Goal: Task Accomplishment & Management: Use online tool/utility

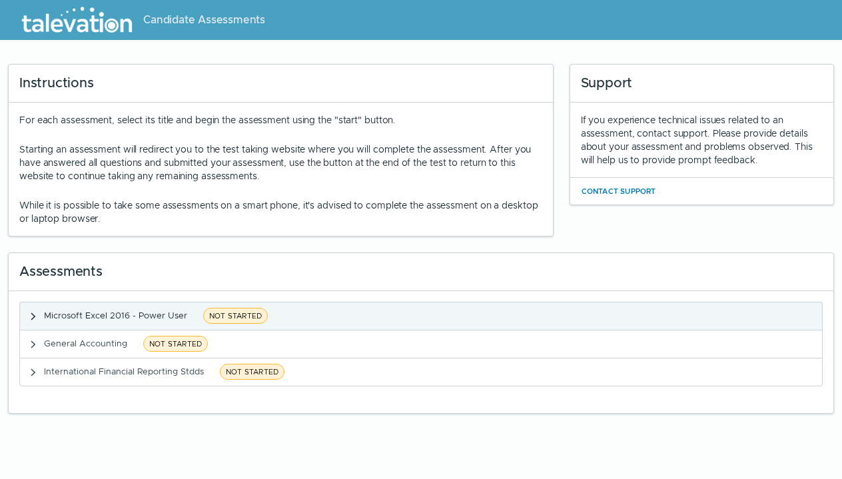
click at [36, 320] on icon "button" at bounding box center [33, 316] width 11 height 11
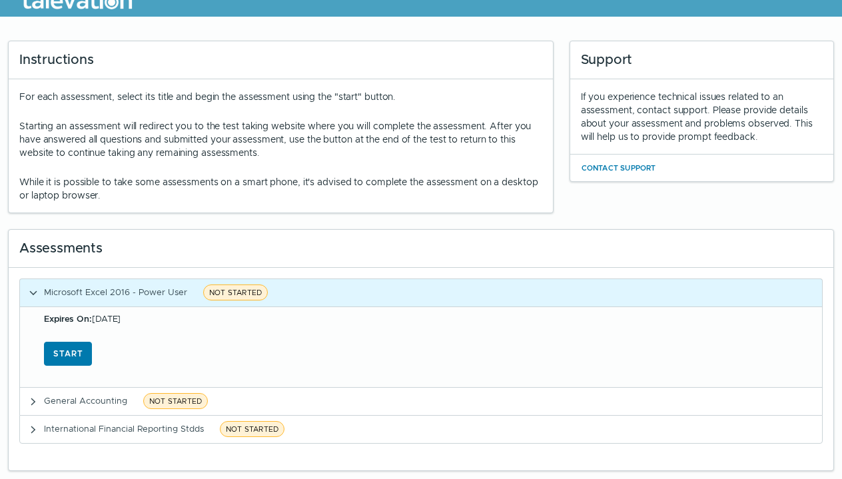
scroll to position [23, 0]
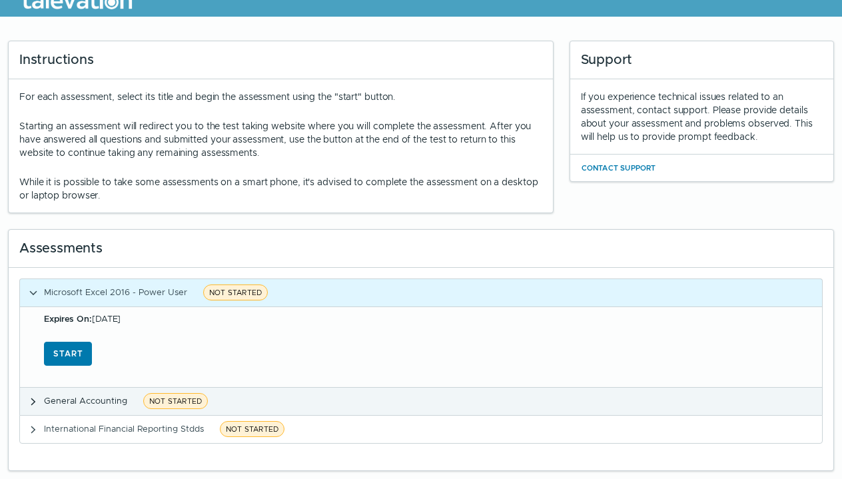
click at [29, 402] on icon "button" at bounding box center [33, 401] width 11 height 11
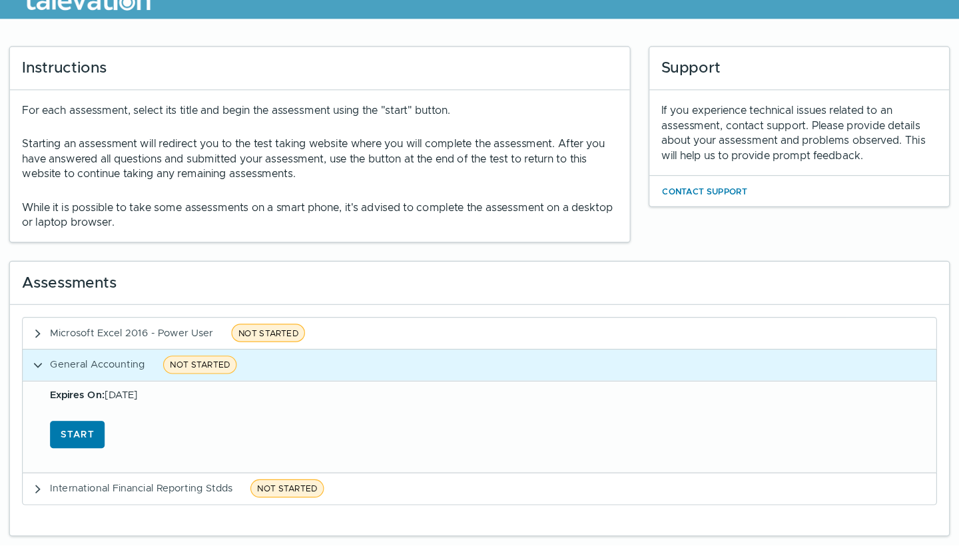
scroll to position [0, 0]
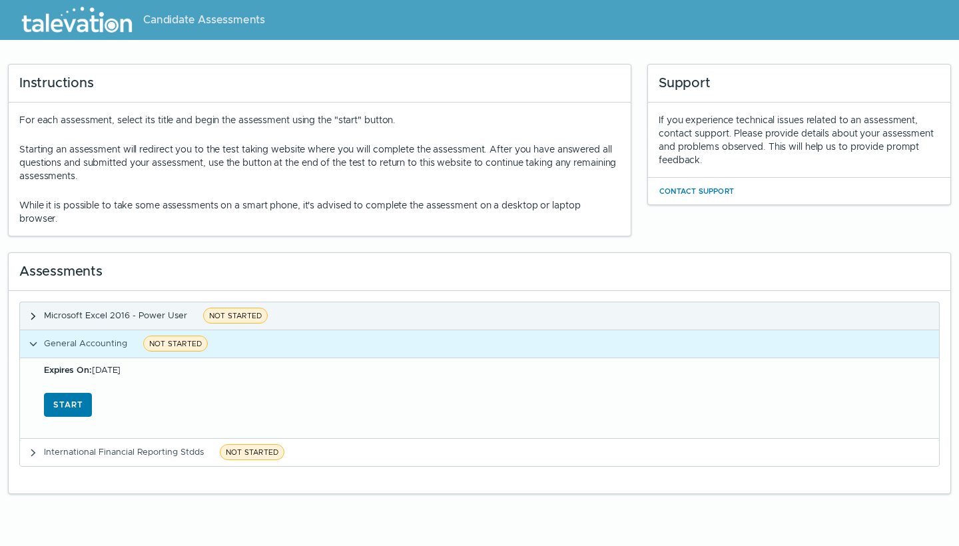
click at [31, 322] on icon "button" at bounding box center [33, 316] width 11 height 11
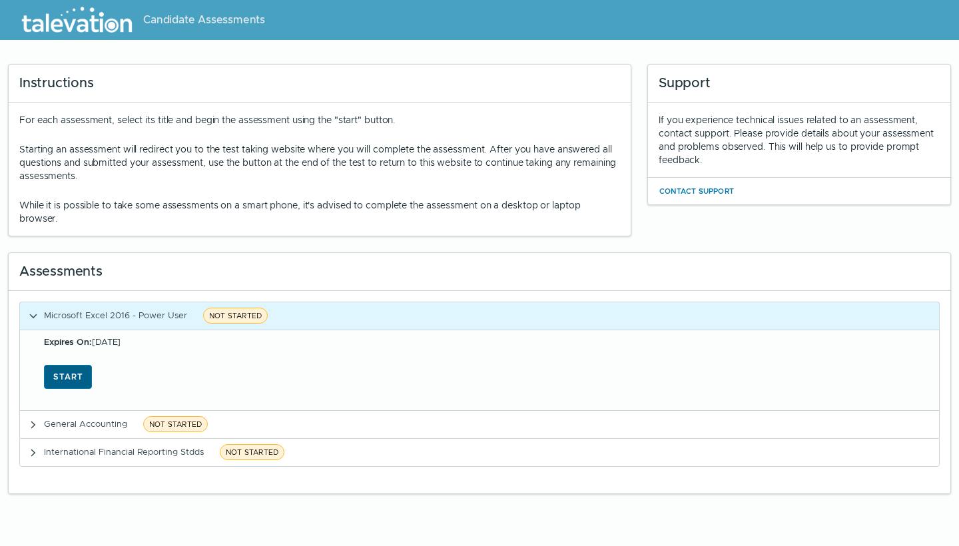
click at [81, 376] on button "Start" at bounding box center [68, 377] width 48 height 24
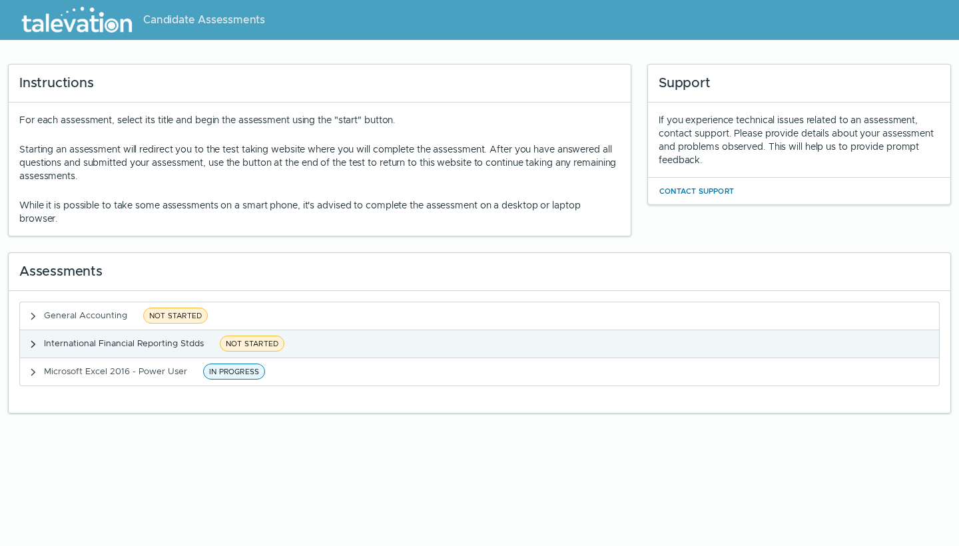
click at [125, 336] on clr-accordion-title "International Financial Reporting Stdds NOT STARTED" at bounding box center [166, 344] width 245 height 17
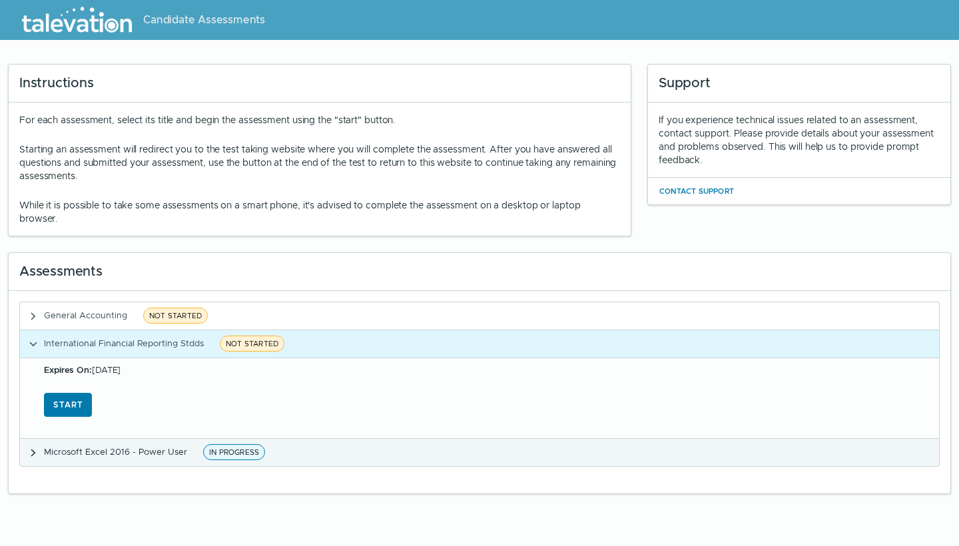
click at [117, 460] on clr-accordion-title "Microsoft Excel 2016 - Power User IN PROGRESS" at bounding box center [156, 452] width 225 height 17
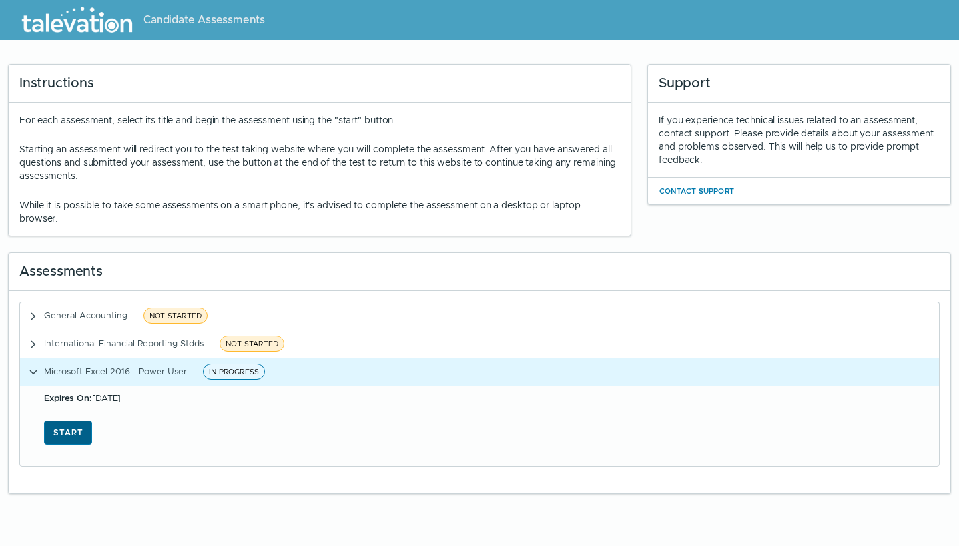
click at [79, 430] on button "Start" at bounding box center [68, 433] width 48 height 24
